Goal: Task Accomplishment & Management: Manage account settings

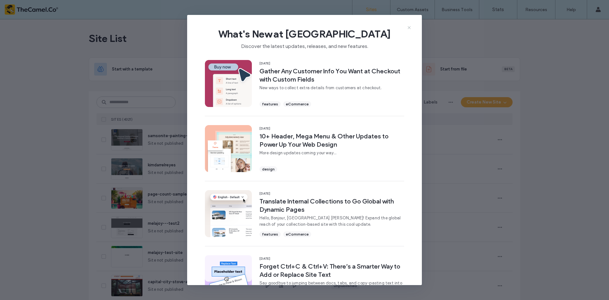
click at [409, 27] on icon at bounding box center [409, 27] width 5 height 5
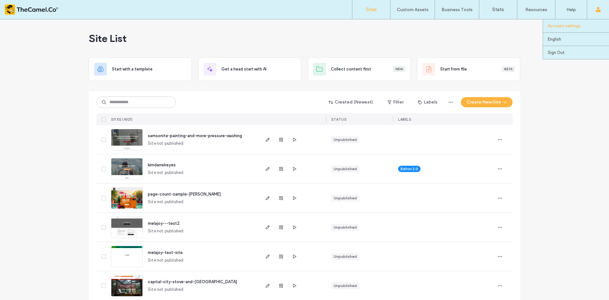
click at [569, 25] on label "Account settings" at bounding box center [564, 25] width 33 height 5
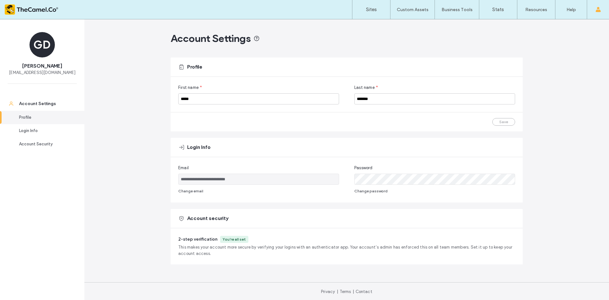
scroll to position [1, 0]
click at [212, 251] on span "This makes your account more secure by verifying your logins with an authentica…" at bounding box center [346, 249] width 337 height 13
click at [34, 138] on link "Account Security" at bounding box center [42, 143] width 84 height 13
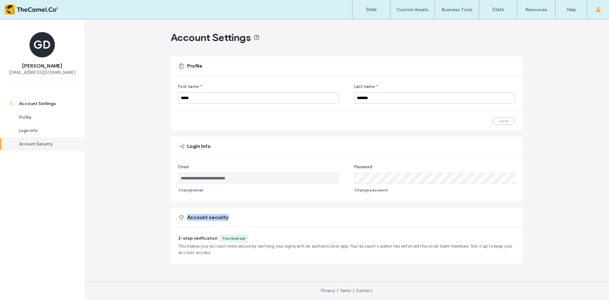
drag, startPoint x: 228, startPoint y: 227, endPoint x: 239, endPoint y: 227, distance: 11.7
click at [240, 226] on div "Account security" at bounding box center [347, 217] width 352 height 19
drag, startPoint x: 229, startPoint y: 235, endPoint x: 213, endPoint y: 243, distance: 18.3
click at [213, 243] on div "2-step verification You’re all set This makes your account more secure by verif…" at bounding box center [346, 245] width 337 height 21
click at [232, 233] on div "2-step verification You’re all set This makes your account more secure by verif…" at bounding box center [347, 245] width 352 height 36
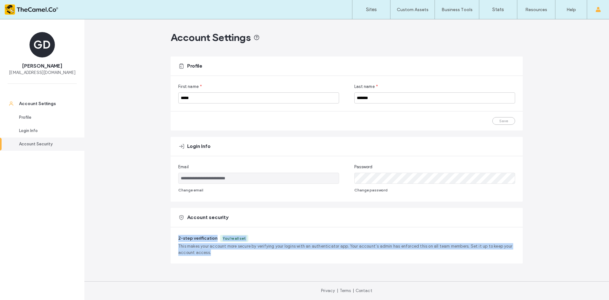
drag, startPoint x: 219, startPoint y: 252, endPoint x: 165, endPoint y: 238, distance: 56.0
click at [165, 238] on div "**********" at bounding box center [346, 158] width 525 height 281
click at [210, 253] on span "This makes your account more secure by verifying your logins with an authentica…" at bounding box center [346, 249] width 337 height 13
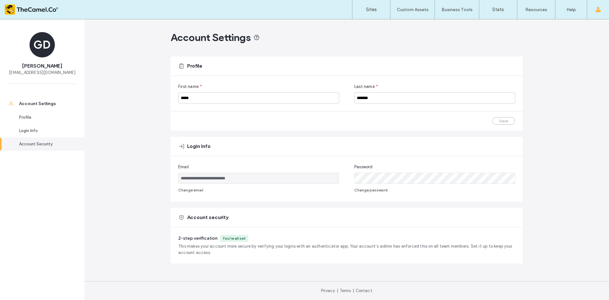
scroll to position [0, 0]
click at [579, 179] on div "**********" at bounding box center [346, 159] width 525 height 281
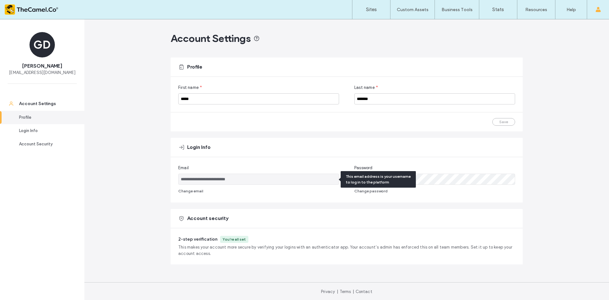
drag, startPoint x: 245, startPoint y: 180, endPoint x: 178, endPoint y: 180, distance: 66.3
click at [178, 180] on input "**********" at bounding box center [258, 178] width 161 height 11
click at [92, 229] on div "**********" at bounding box center [346, 159] width 525 height 281
click at [323, 64] on div "Profile" at bounding box center [347, 66] width 352 height 19
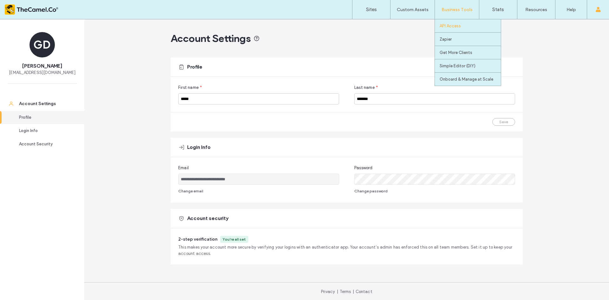
click at [458, 22] on link "API Access" at bounding box center [470, 25] width 61 height 13
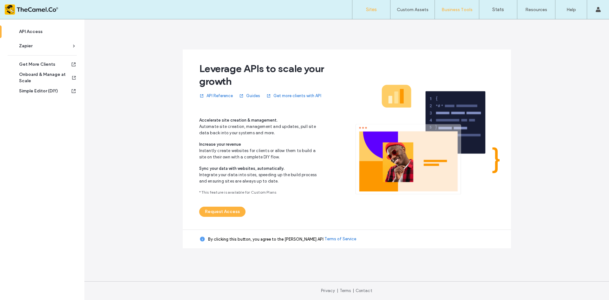
click at [374, 2] on link "Sites" at bounding box center [371, 9] width 38 height 19
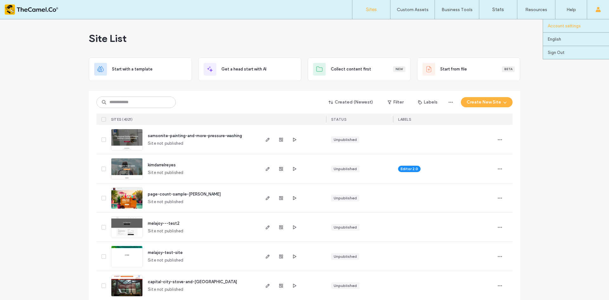
click at [565, 27] on label "Account settings" at bounding box center [564, 25] width 33 height 5
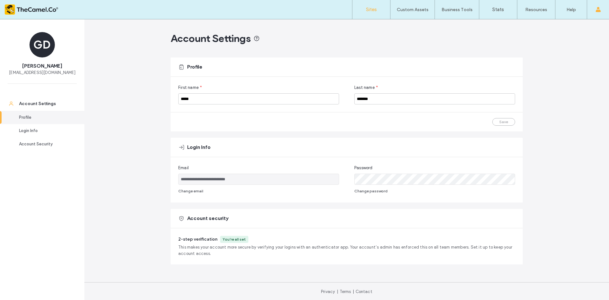
click at [384, 13] on link "Sites" at bounding box center [371, 9] width 38 height 19
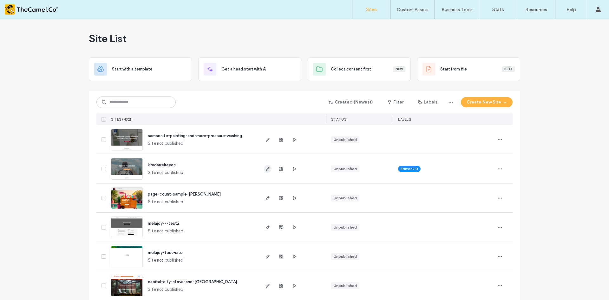
click at [266, 169] on icon "button" at bounding box center [267, 168] width 5 height 5
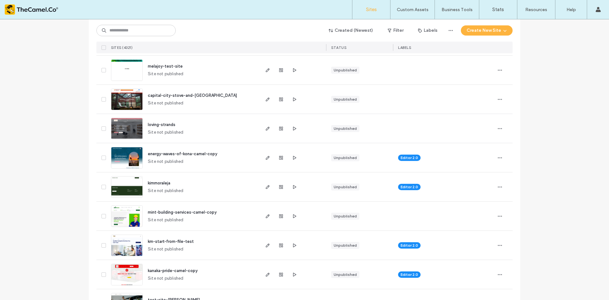
scroll to position [190, 0]
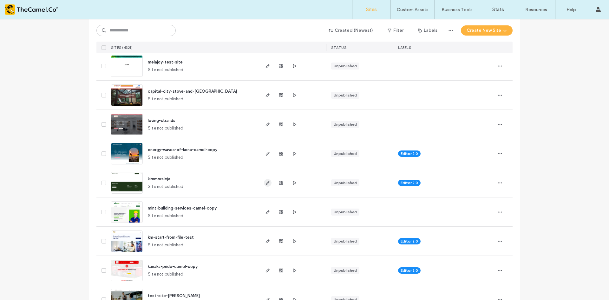
click at [265, 183] on icon "button" at bounding box center [267, 182] width 5 height 5
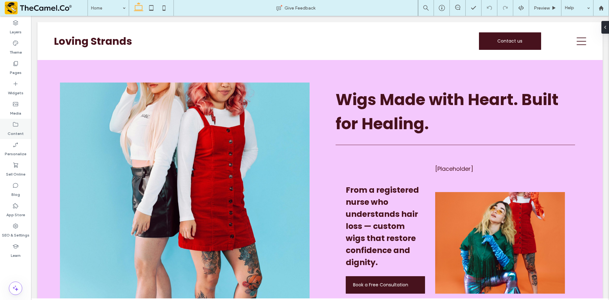
click at [16, 130] on label "Content" at bounding box center [16, 131] width 16 height 9
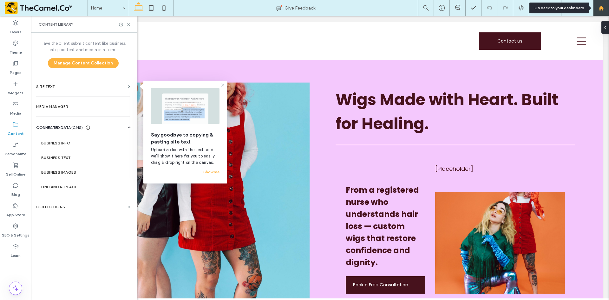
drag, startPoint x: 575, startPoint y: 0, endPoint x: 604, endPoint y: 11, distance: 30.5
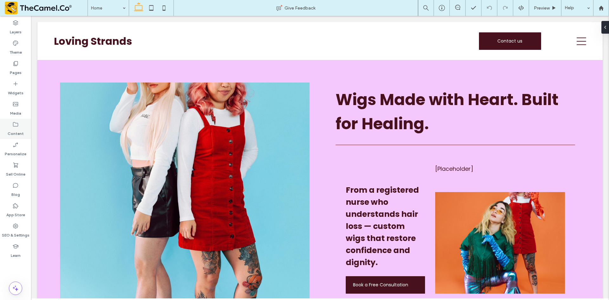
click at [20, 135] on label "Content" at bounding box center [16, 131] width 16 height 9
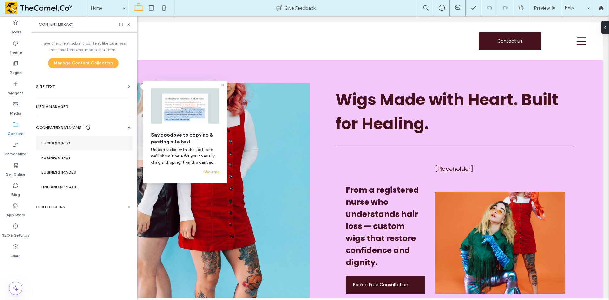
click at [50, 141] on label "Business Info" at bounding box center [84, 143] width 86 height 4
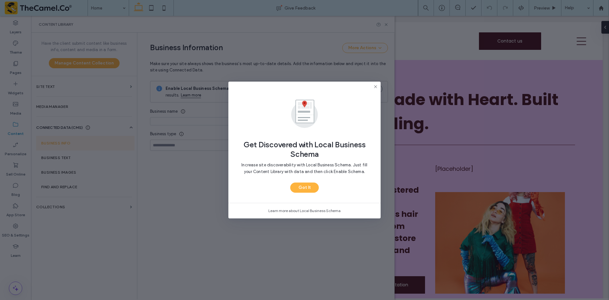
type input "**********"
click at [376, 86] on use at bounding box center [375, 86] width 3 height 3
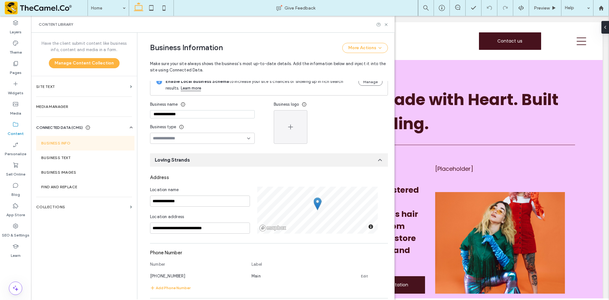
scroll to position [0, 0]
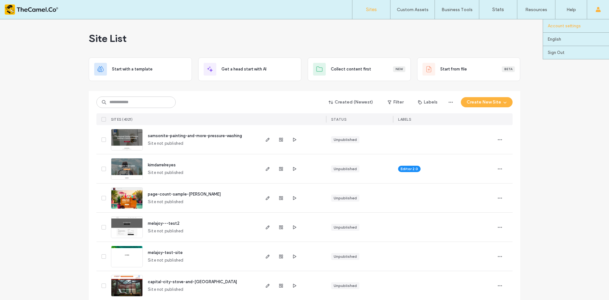
click at [572, 28] on label "Account settings" at bounding box center [564, 25] width 33 height 5
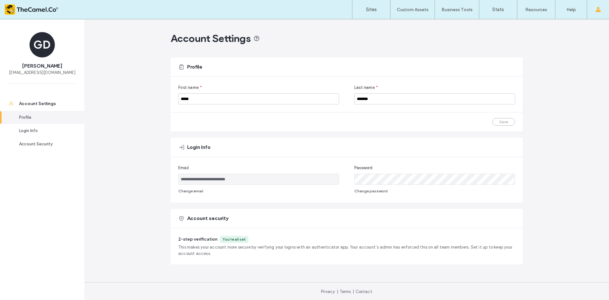
click at [398, 42] on div "Account Settings" at bounding box center [347, 38] width 352 height 13
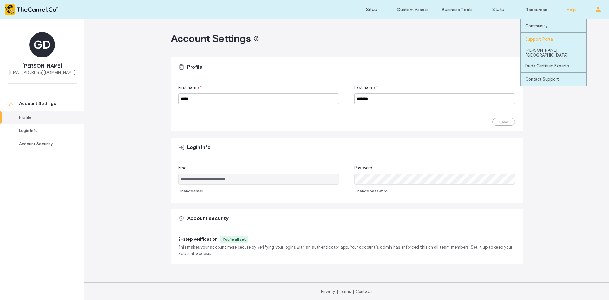
click at [547, 35] on div "Support Portal" at bounding box center [555, 39] width 61 height 13
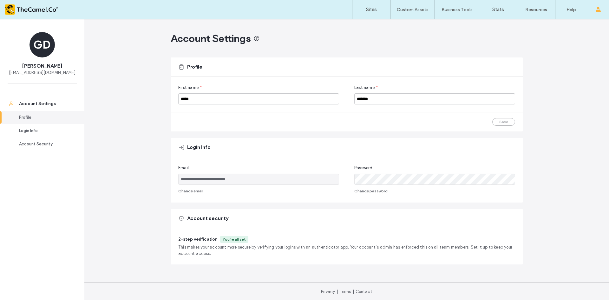
click at [533, 86] on div "**********" at bounding box center [346, 159] width 525 height 281
click at [546, 101] on div "**********" at bounding box center [346, 159] width 525 height 281
